Goal: Task Accomplishment & Management: Manage account settings

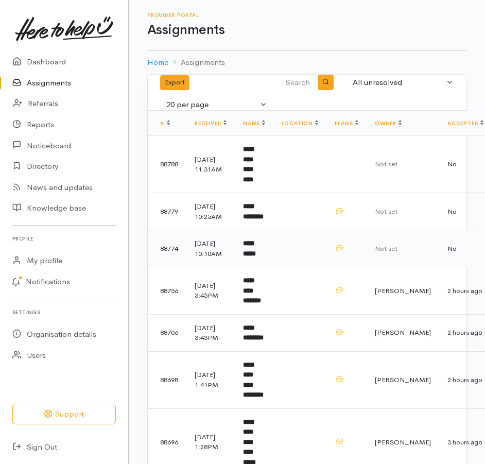
click at [256, 257] on b "**********" at bounding box center [249, 248] width 13 height 17
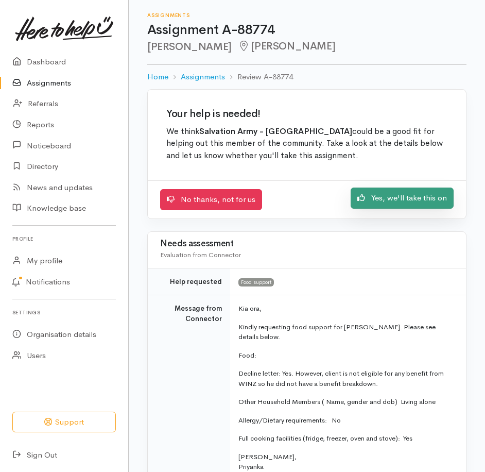
click at [391, 209] on link "Yes, we'll take this on" at bounding box center [402, 198] width 103 height 21
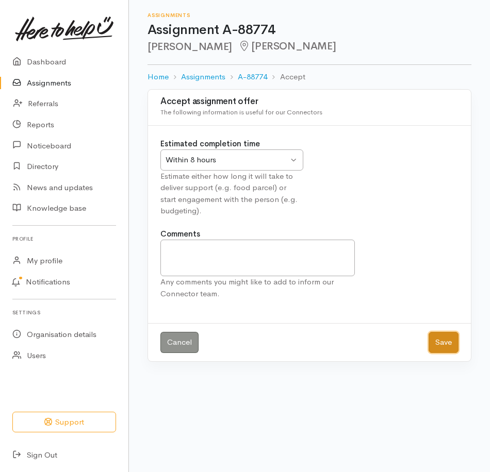
click at [434, 353] on button "Save" at bounding box center [443, 342] width 30 height 21
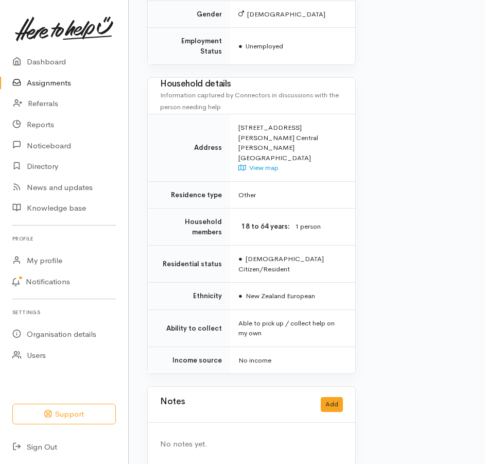
scroll to position [897, 0]
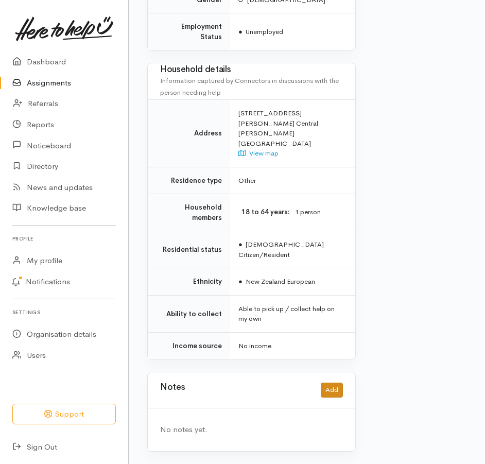
click at [316, 380] on div "Notes Add" at bounding box center [251, 390] width 183 height 21
click at [321, 383] on button "Add" at bounding box center [332, 390] width 22 height 15
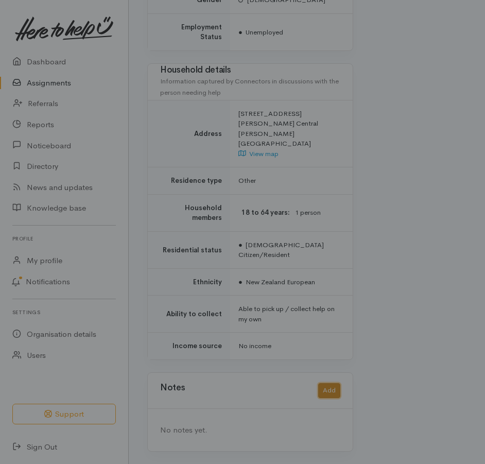
scroll to position [878, 0]
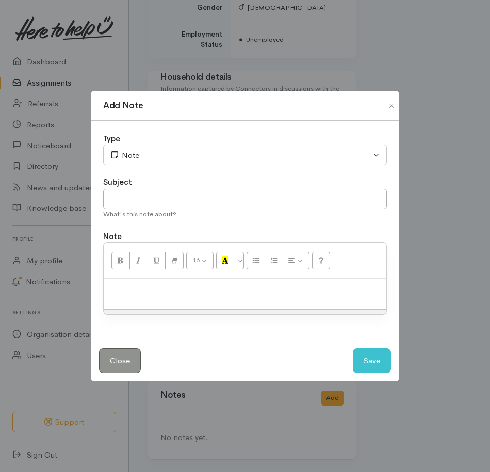
click at [220, 296] on p at bounding box center [245, 290] width 272 height 12
click at [357, 369] on button "Save" at bounding box center [371, 360] width 38 height 25
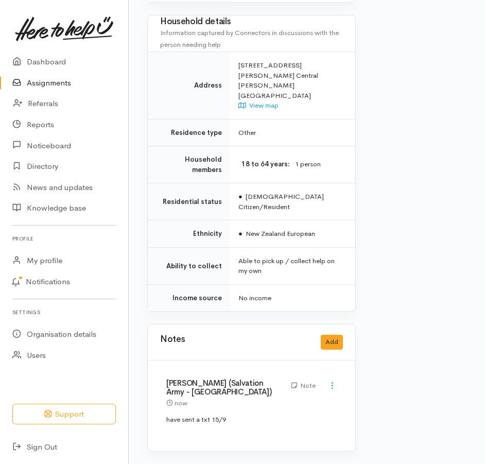
click at [50, 88] on link "Assignments" at bounding box center [64, 83] width 128 height 21
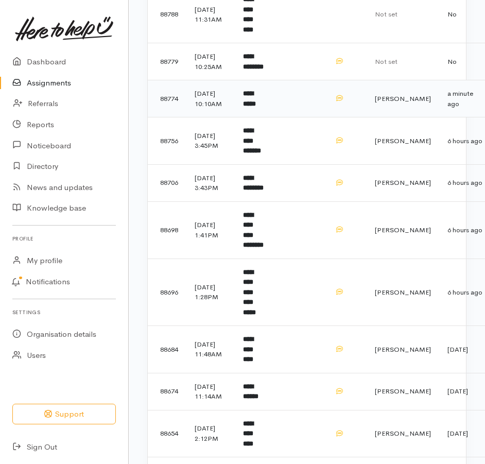
scroll to position [316, 0]
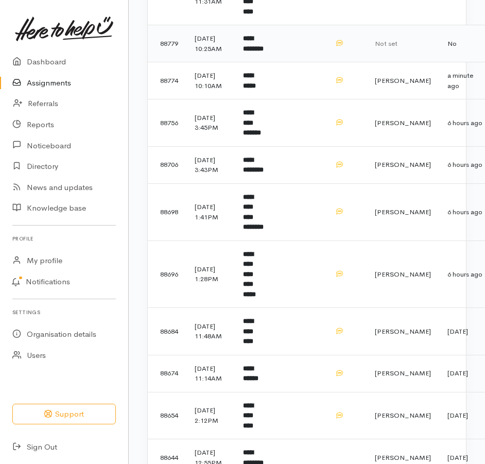
click at [264, 52] on b "**********" at bounding box center [253, 43] width 21 height 17
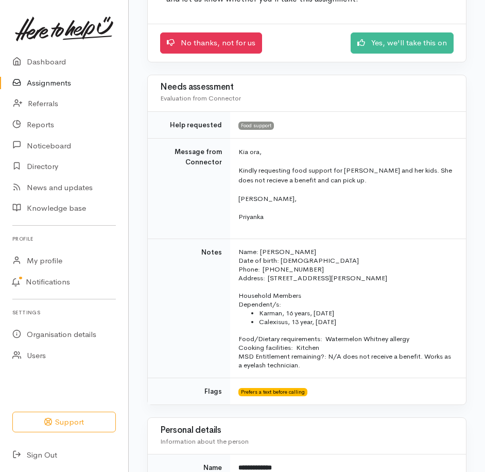
scroll to position [155, 0]
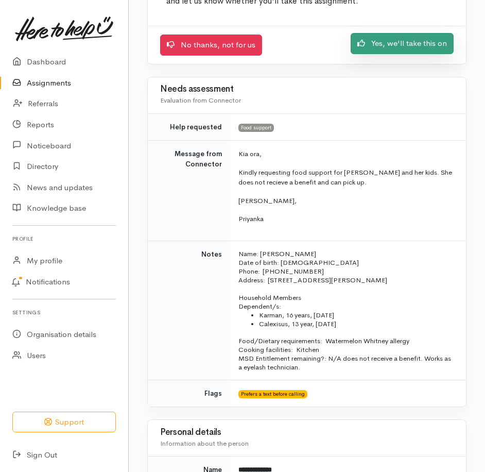
click at [384, 54] on link "Yes, we'll take this on" at bounding box center [402, 43] width 103 height 21
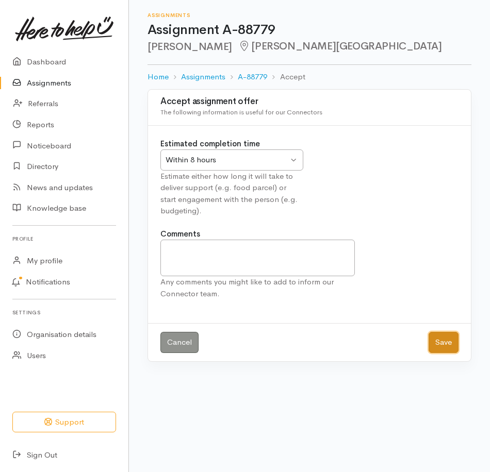
click at [435, 353] on button "Save" at bounding box center [443, 342] width 30 height 21
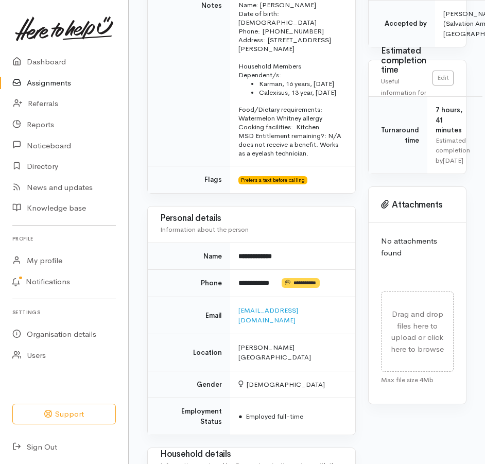
scroll to position [361, 0]
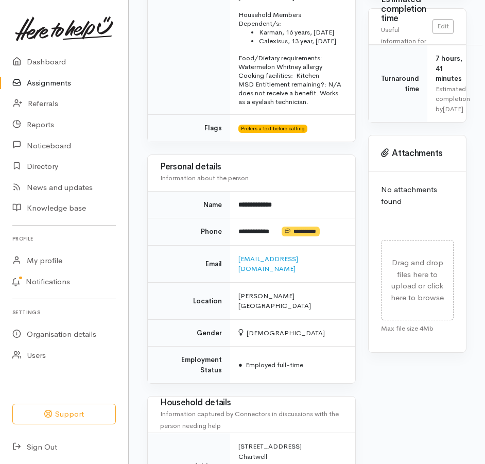
click at [344, 246] on td "**********" at bounding box center [292, 231] width 125 height 27
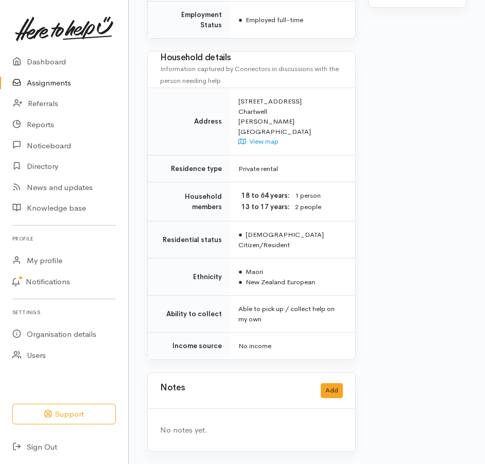
scroll to position [847, 0]
click at [334, 385] on button "Add" at bounding box center [332, 390] width 22 height 15
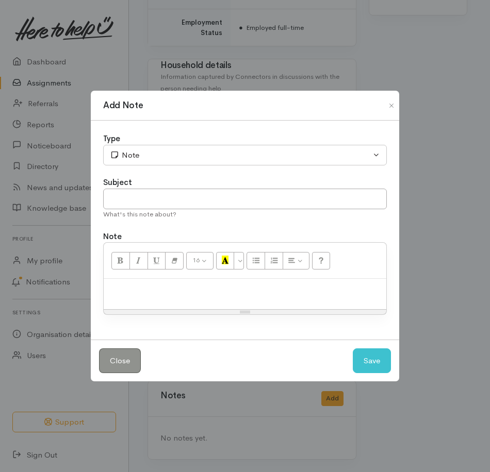
click at [180, 296] on p at bounding box center [245, 290] width 272 height 12
click at [370, 374] on button "Save" at bounding box center [371, 360] width 38 height 25
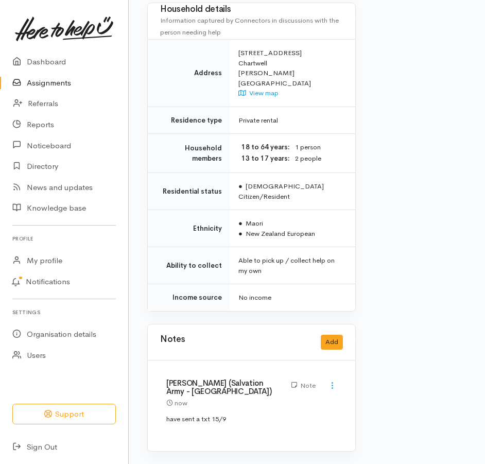
click at [51, 92] on link "Assignments" at bounding box center [64, 83] width 128 height 21
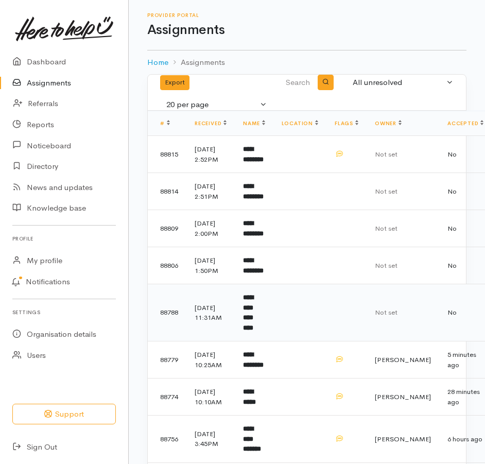
click at [254, 331] on b "**********" at bounding box center [248, 312] width 10 height 37
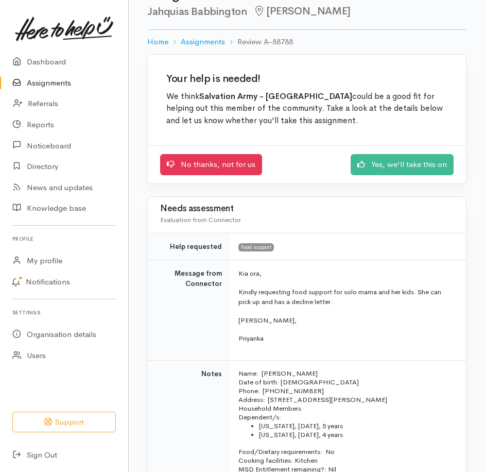
scroll to position [103, 0]
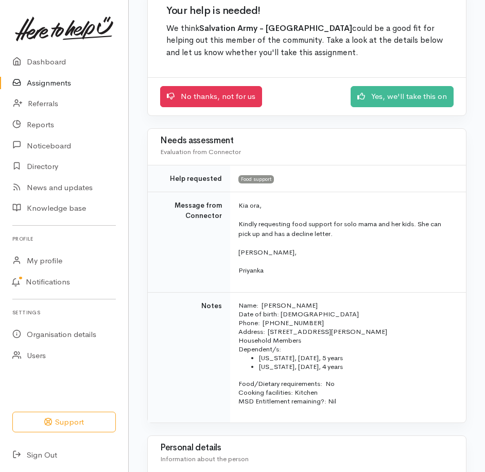
click at [40, 94] on link "Assignments" at bounding box center [64, 83] width 128 height 21
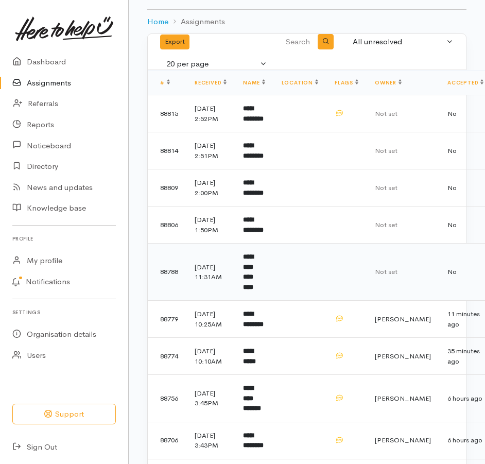
scroll to position [103, 0]
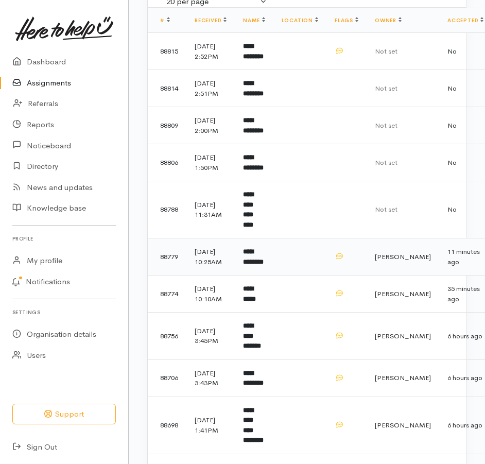
click at [264, 265] on b "**********" at bounding box center [253, 256] width 21 height 17
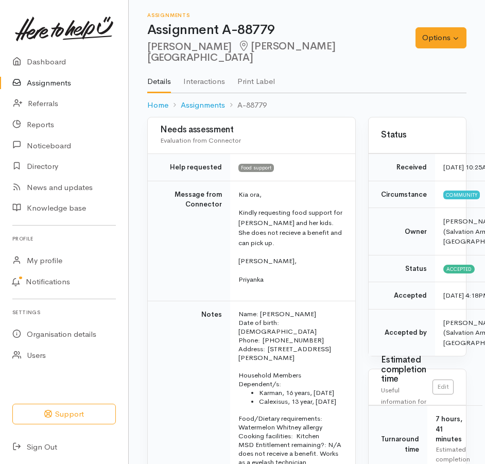
click at [56, 89] on link "Assignments" at bounding box center [64, 83] width 128 height 21
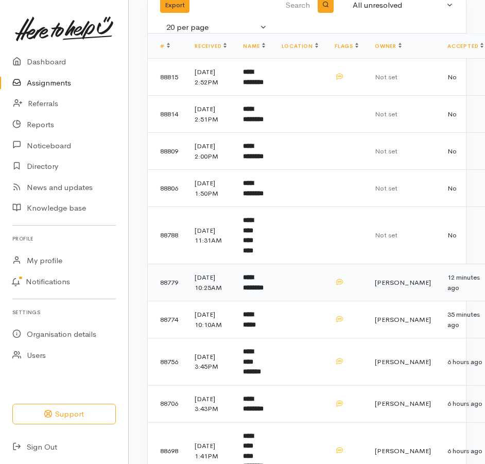
scroll to position [103, 0]
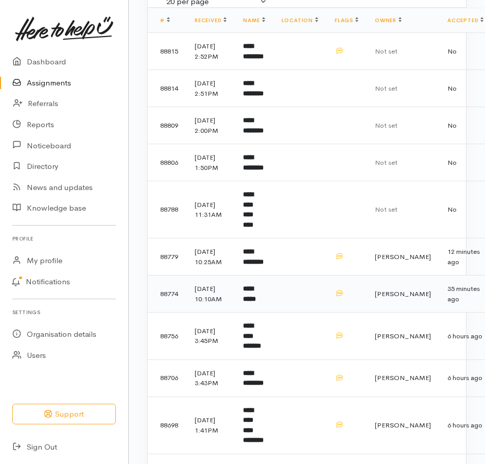
click at [271, 313] on td "**********" at bounding box center [254, 294] width 38 height 37
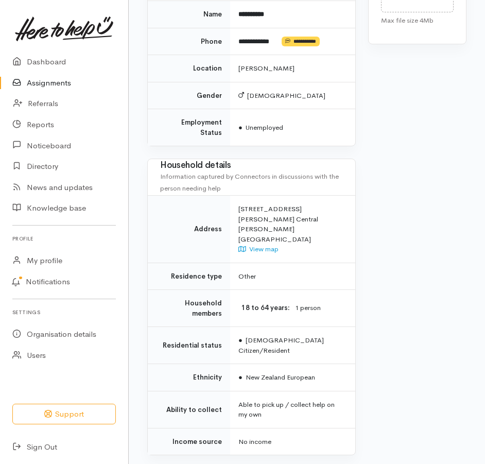
scroll to position [670, 0]
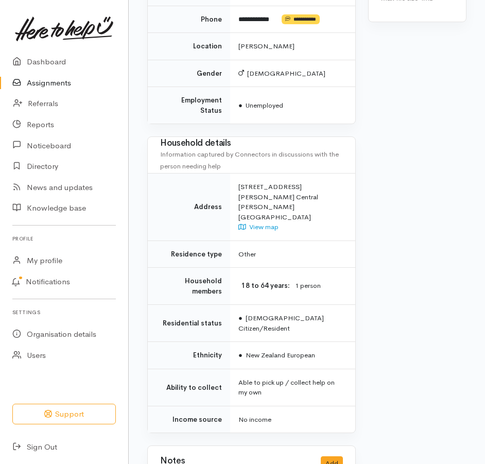
click at [37, 87] on link "Assignments" at bounding box center [64, 83] width 128 height 21
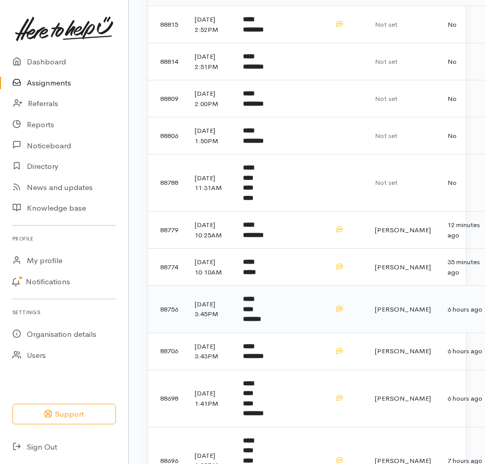
scroll to position [155, 0]
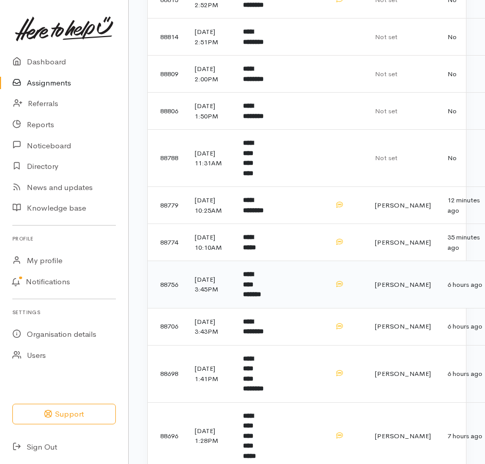
click at [261, 298] on b "**********" at bounding box center [252, 284] width 18 height 27
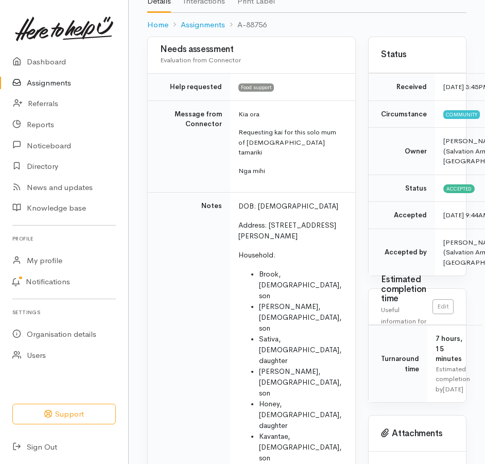
scroll to position [52, 0]
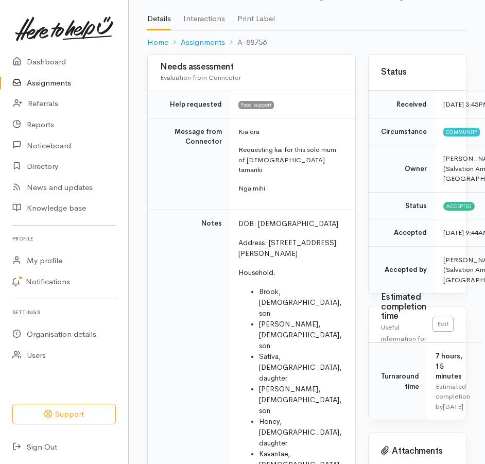
click at [52, 90] on link "Assignments" at bounding box center [64, 83] width 128 height 21
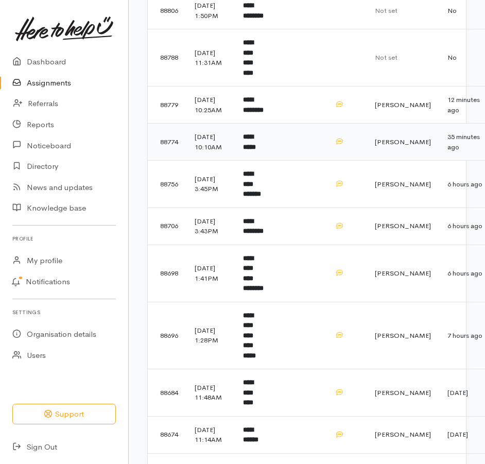
scroll to position [258, 0]
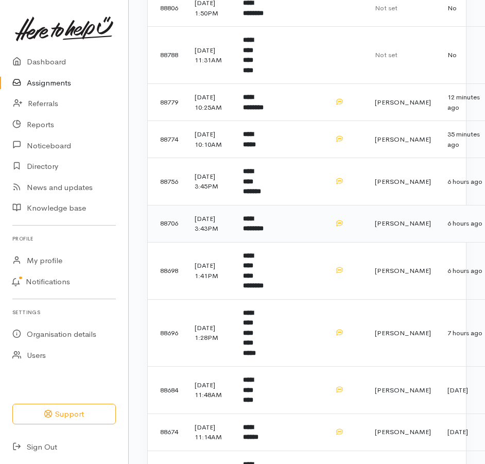
click at [265, 242] on td "**********" at bounding box center [254, 223] width 38 height 37
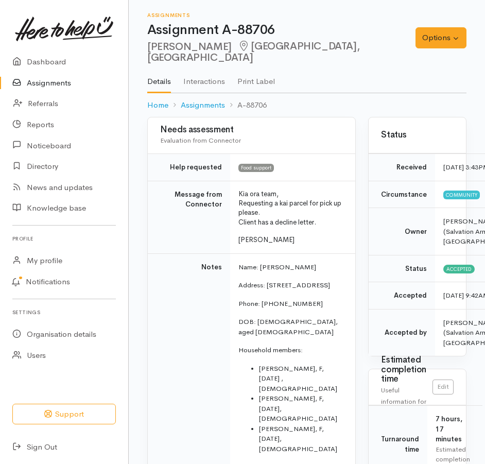
click at [60, 84] on link "Assignments" at bounding box center [64, 83] width 128 height 21
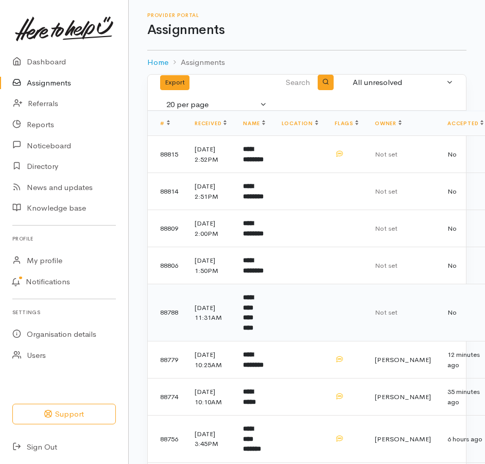
click at [254, 331] on b "**********" at bounding box center [248, 312] width 10 height 37
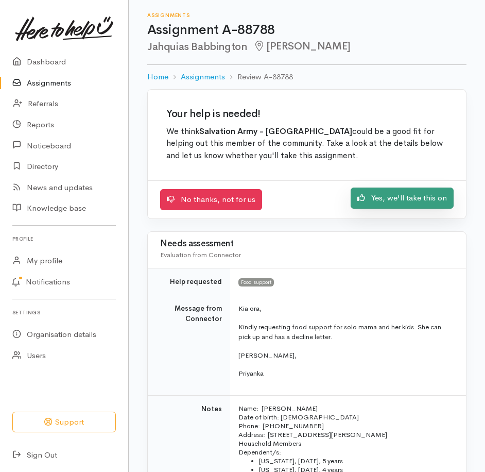
click at [368, 209] on link "Yes, we'll take this on" at bounding box center [402, 198] width 103 height 21
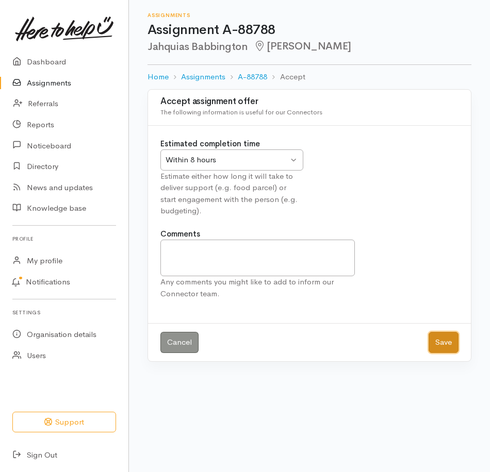
click at [438, 353] on button "Save" at bounding box center [443, 342] width 30 height 21
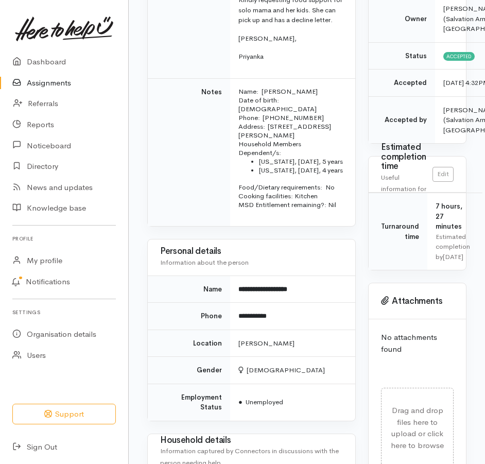
scroll to position [206, 0]
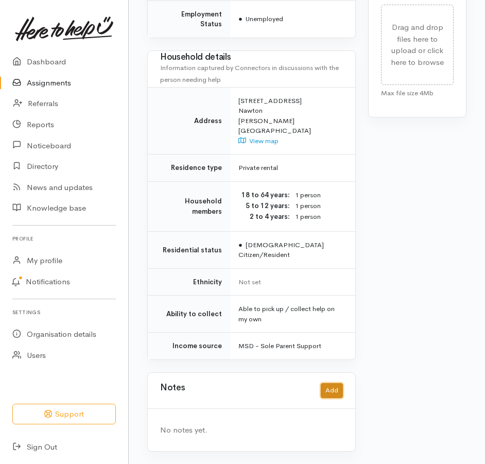
click at [321, 383] on button "Add" at bounding box center [332, 390] width 22 height 15
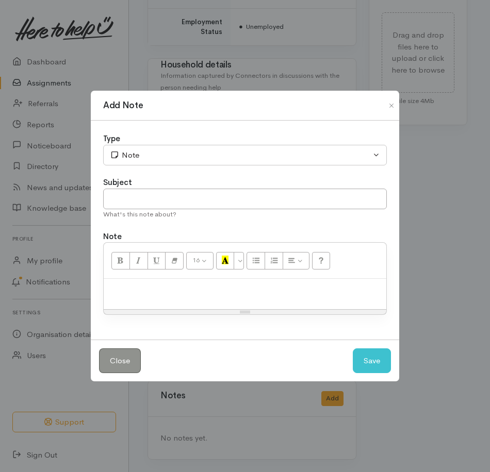
click at [181, 296] on p at bounding box center [245, 290] width 272 height 12
click at [370, 371] on button "Save" at bounding box center [371, 360] width 38 height 25
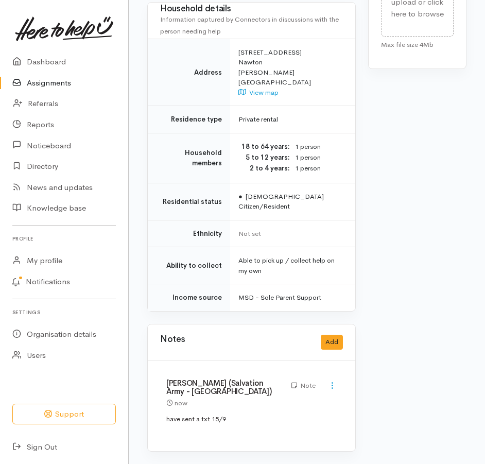
click at [46, 92] on link "Assignments" at bounding box center [64, 83] width 128 height 21
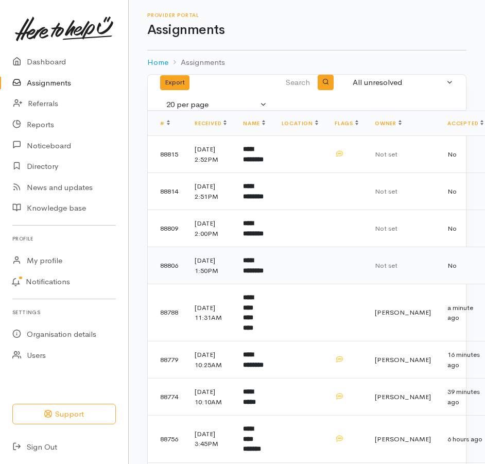
click at [264, 274] on b "**********" at bounding box center [253, 265] width 21 height 17
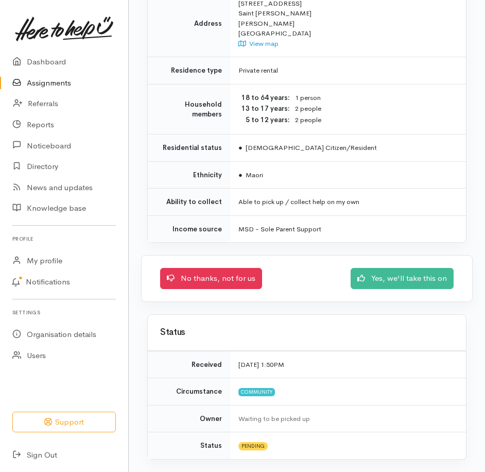
scroll to position [1031, 0]
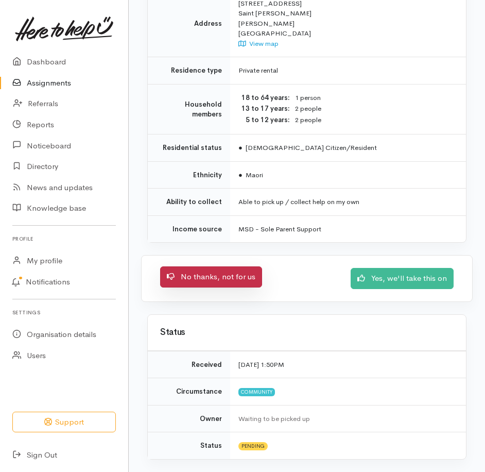
click at [256, 268] on link "No thanks, not for us" at bounding box center [211, 276] width 102 height 21
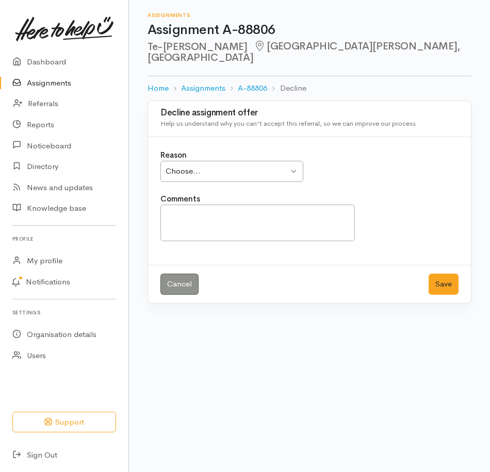
click at [223, 175] on div "Choose..." at bounding box center [226, 171] width 123 height 12
click at [200, 224] on textarea "Comments" at bounding box center [257, 223] width 194 height 37
drag, startPoint x: 200, startPoint y: 221, endPoint x: 209, endPoint y: 267, distance: 46.7
click at [200, 221] on textarea "She has never turned up" at bounding box center [257, 223] width 194 height 37
click at [284, 222] on textarea "She has never turned up" at bounding box center [257, 223] width 194 height 37
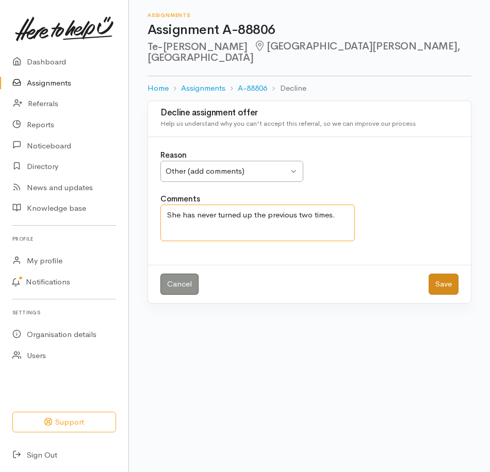
type textarea "She has never turned up the previous two times."
click at [430, 295] on button "Save" at bounding box center [443, 284] width 30 height 21
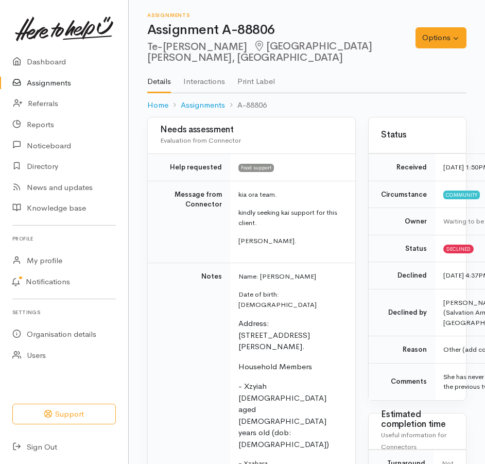
click at [57, 90] on link "Assignments" at bounding box center [64, 83] width 128 height 21
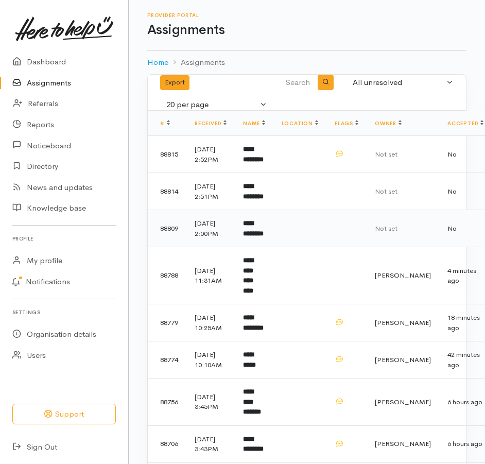
click at [264, 237] on b "**********" at bounding box center [253, 228] width 21 height 17
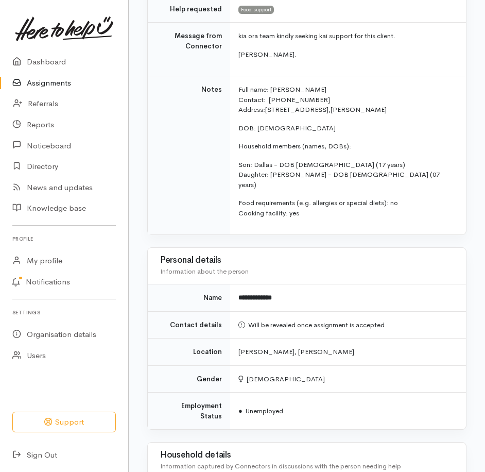
scroll to position [206, 0]
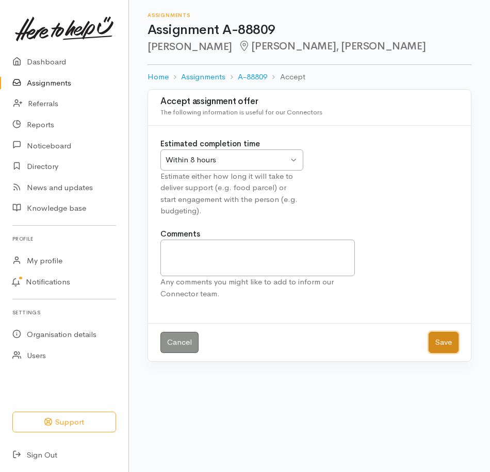
click at [441, 353] on button "Save" at bounding box center [443, 342] width 30 height 21
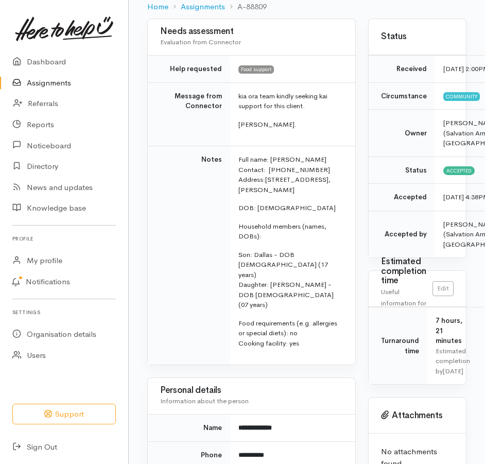
scroll to position [103, 0]
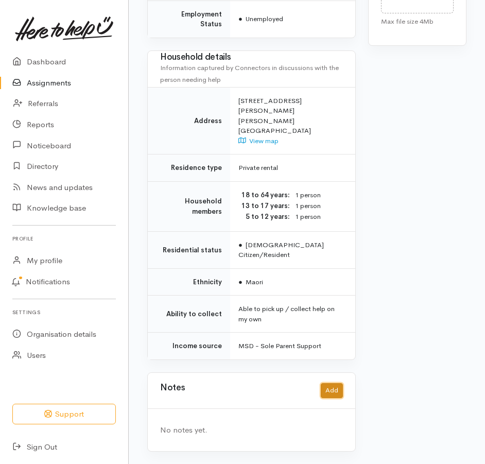
click at [330, 383] on button "Add" at bounding box center [332, 390] width 22 height 15
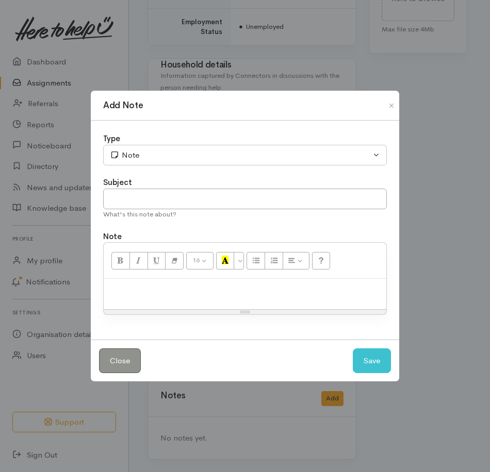
click at [190, 296] on p at bounding box center [245, 290] width 272 height 12
click at [373, 372] on button "Save" at bounding box center [371, 360] width 38 height 25
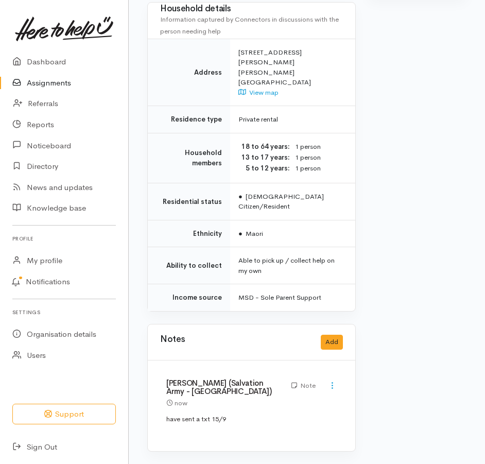
click at [53, 90] on link "Assignments" at bounding box center [64, 83] width 128 height 21
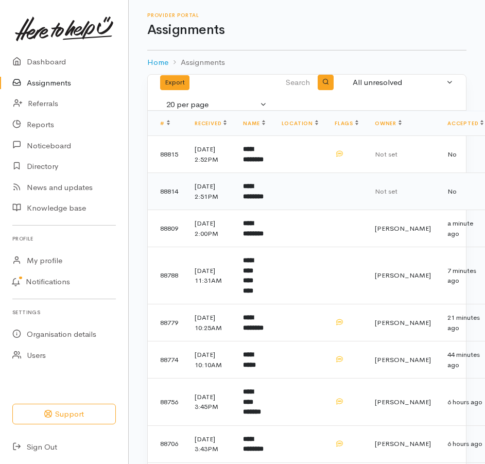
click at [264, 200] on b "**********" at bounding box center [253, 191] width 21 height 17
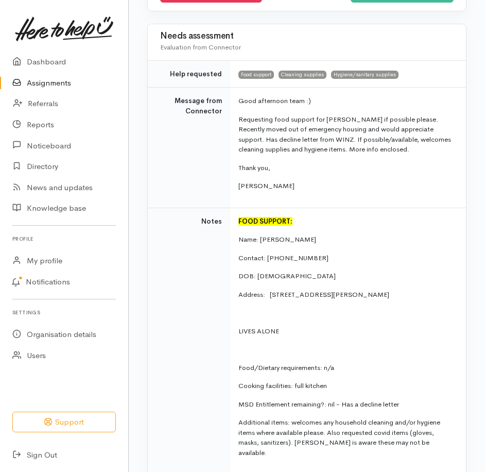
scroll to position [206, 0]
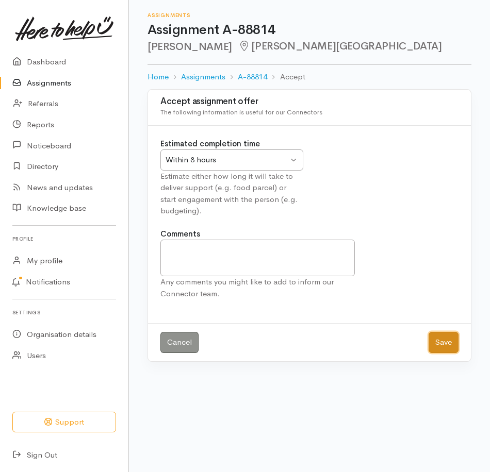
click at [440, 353] on button "Save" at bounding box center [443, 342] width 30 height 21
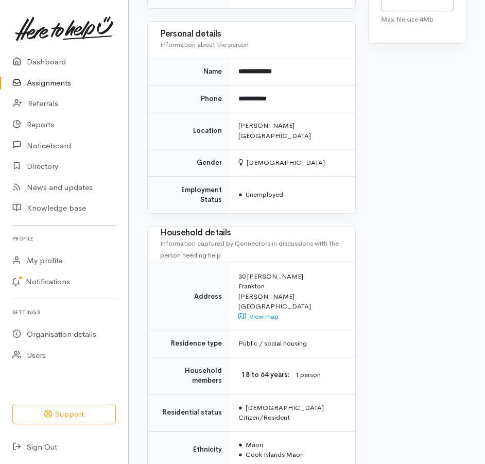
scroll to position [1041, 0]
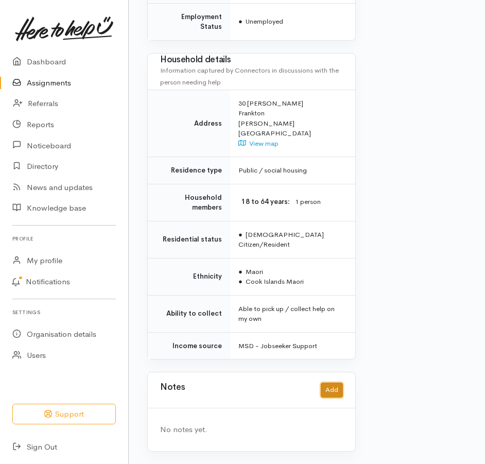
click at [326, 383] on button "Add" at bounding box center [332, 390] width 22 height 15
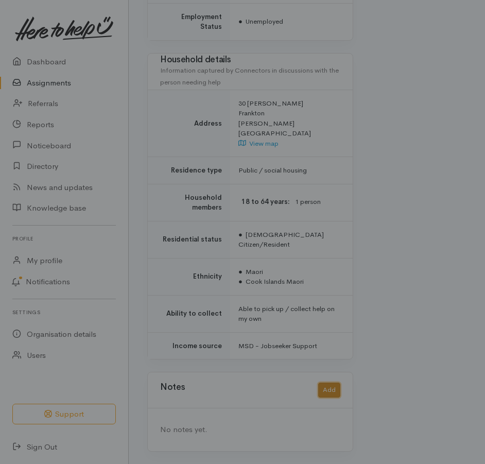
scroll to position [1000, 0]
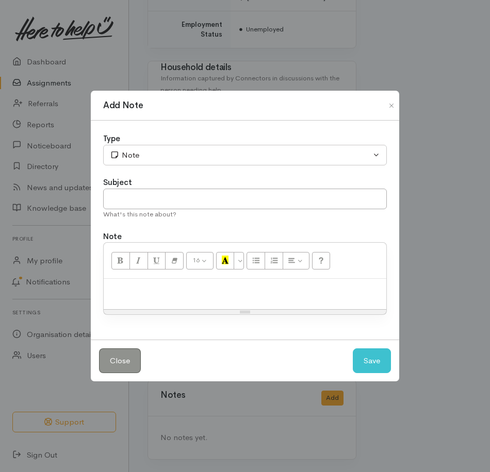
click at [133, 296] on p at bounding box center [245, 290] width 272 height 12
click at [374, 370] on button "Save" at bounding box center [371, 360] width 38 height 25
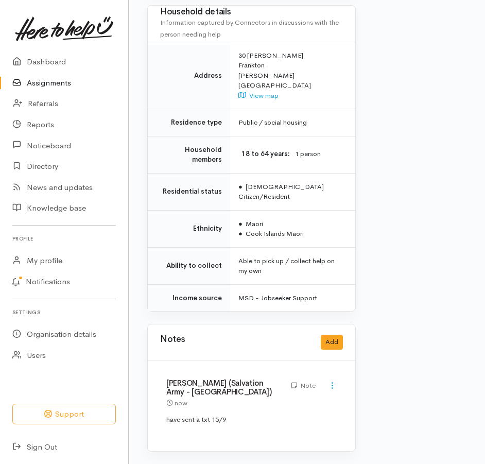
click at [57, 91] on link "Assignments" at bounding box center [64, 83] width 128 height 21
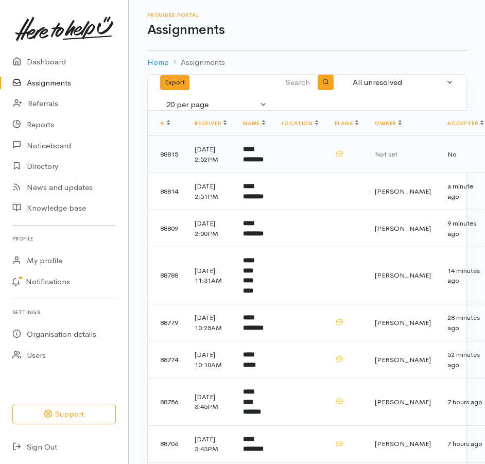
click at [264, 163] on b "**********" at bounding box center [253, 154] width 21 height 17
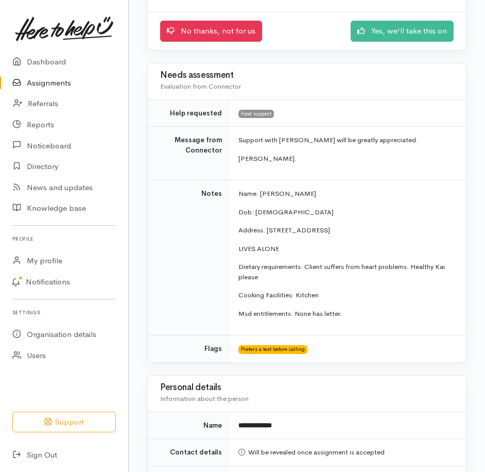
scroll to position [155, 0]
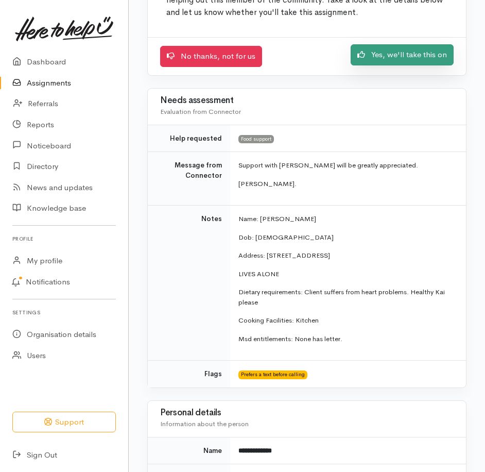
drag, startPoint x: 402, startPoint y: 72, endPoint x: 398, endPoint y: 77, distance: 6.3
click at [402, 65] on link "Yes, we'll take this on" at bounding box center [402, 54] width 103 height 21
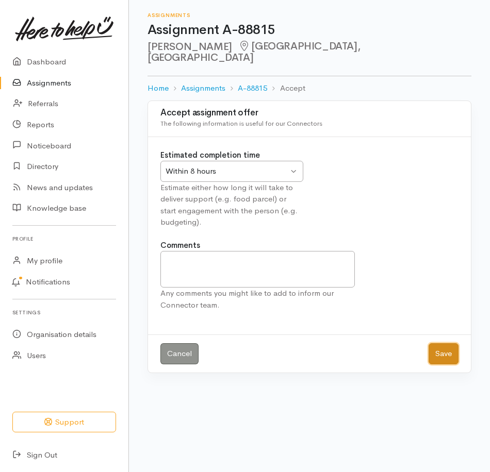
click at [434, 364] on button "Save" at bounding box center [443, 353] width 30 height 21
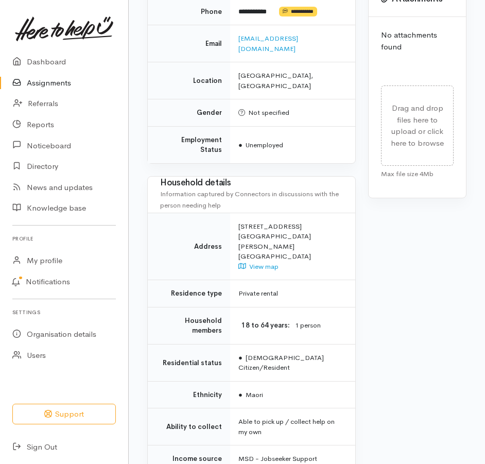
scroll to position [732, 0]
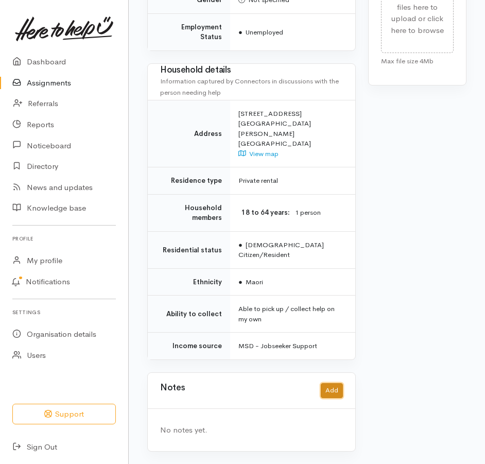
click at [332, 383] on button "Add" at bounding box center [332, 390] width 22 height 15
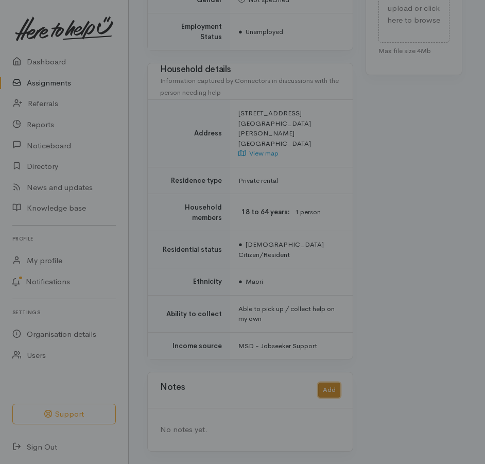
scroll to position [724, 0]
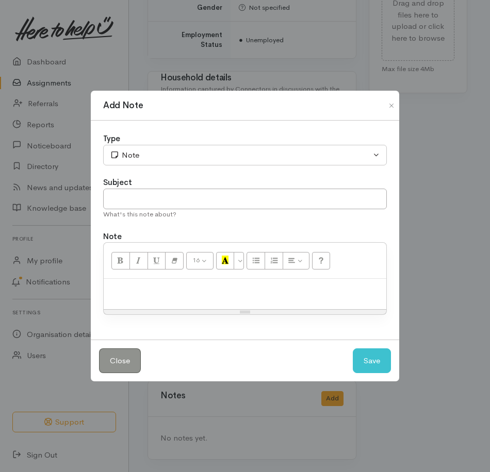
click at [174, 295] on p at bounding box center [245, 290] width 272 height 12
click at [377, 363] on button "Save" at bounding box center [371, 360] width 38 height 25
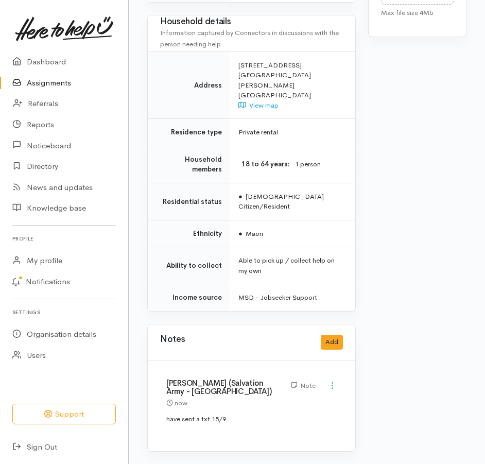
click at [42, 90] on link "Assignments" at bounding box center [64, 83] width 128 height 21
